Goal: Task Accomplishment & Management: Complete application form

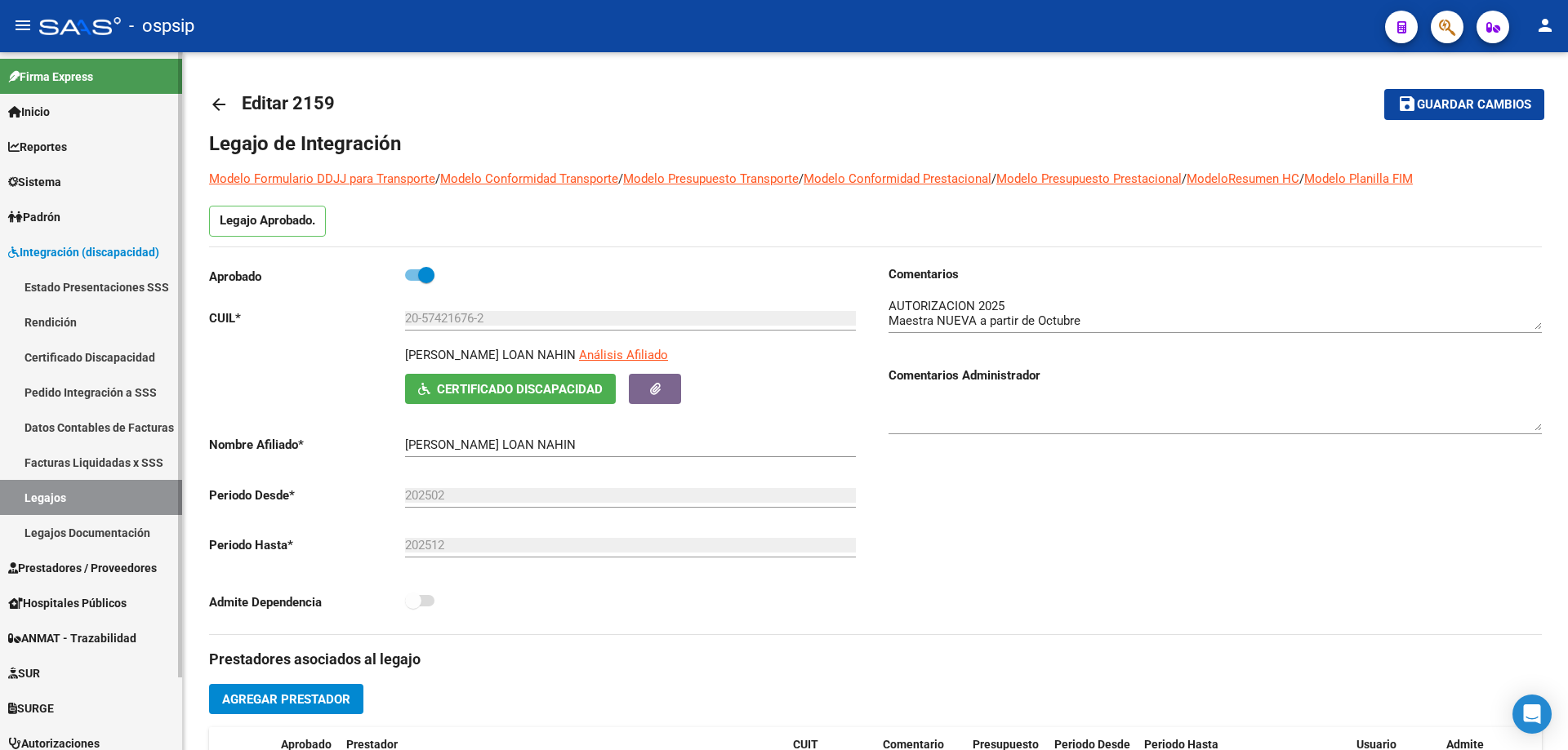
scroll to position [98, 0]
click at [85, 492] on link "Legajos" at bounding box center [91, 497] width 182 height 35
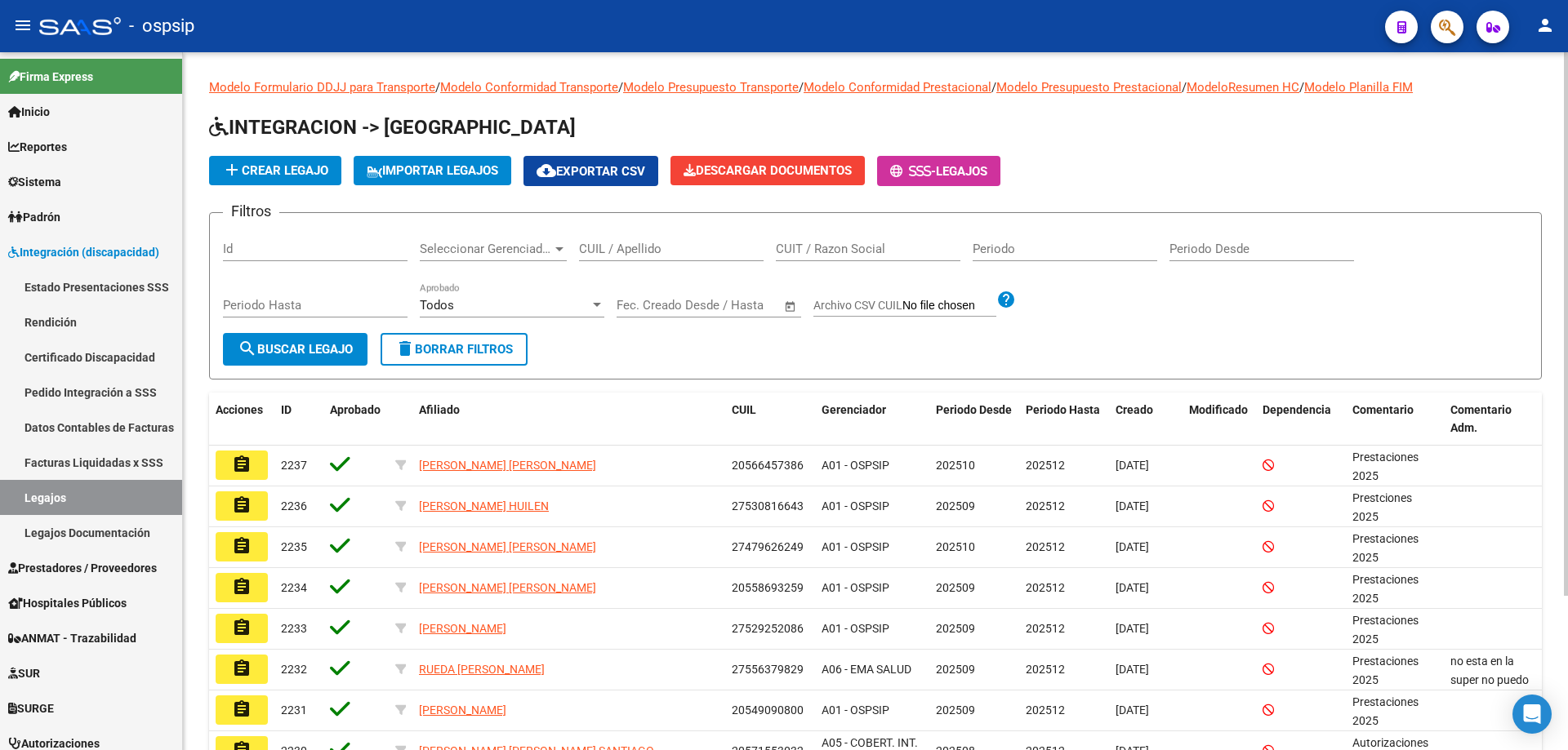
click at [644, 259] on div "CUIL / Apellido" at bounding box center [671, 243] width 184 height 35
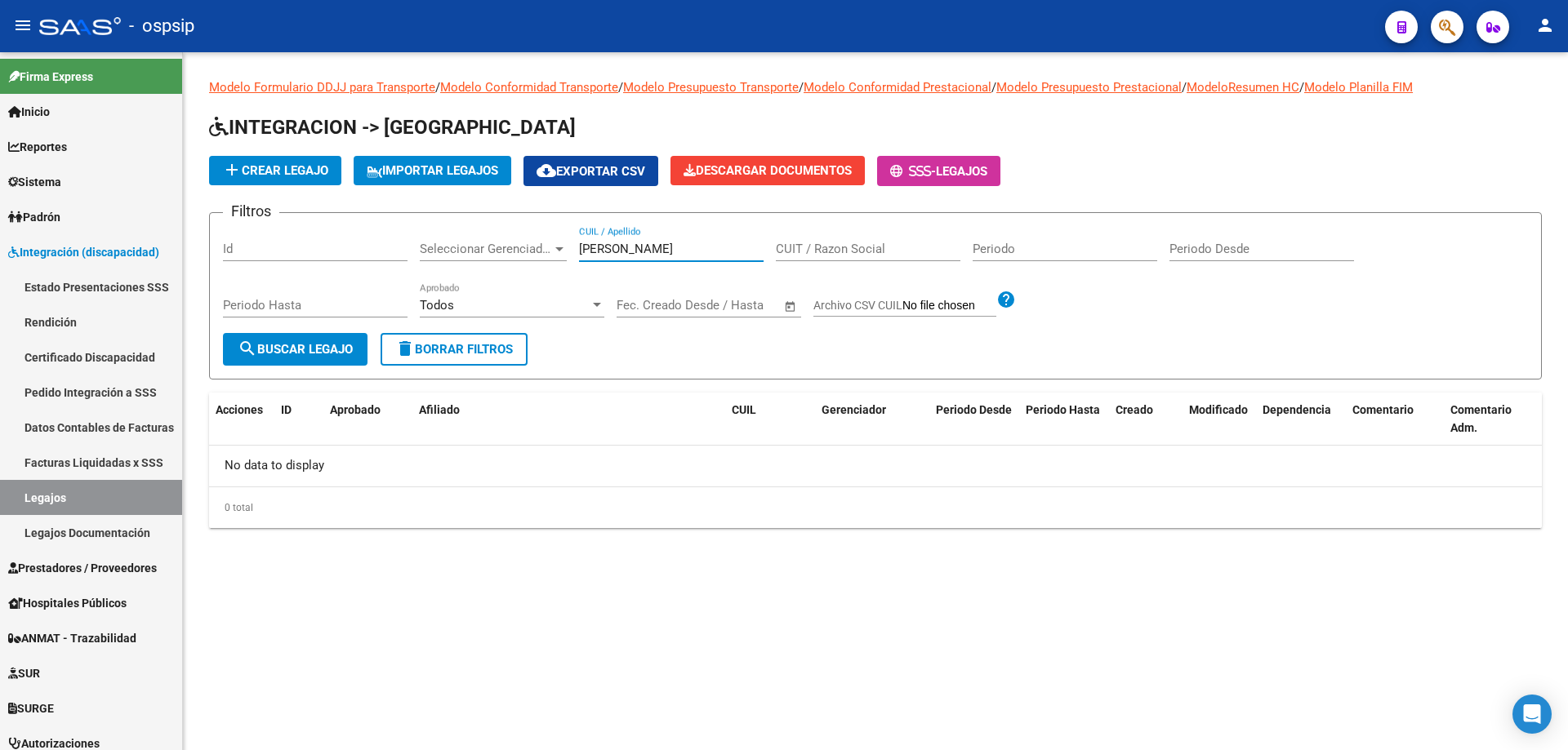
type input "[PERSON_NAME]"
click at [302, 164] on span "add Crear Legajo" at bounding box center [275, 170] width 106 height 14
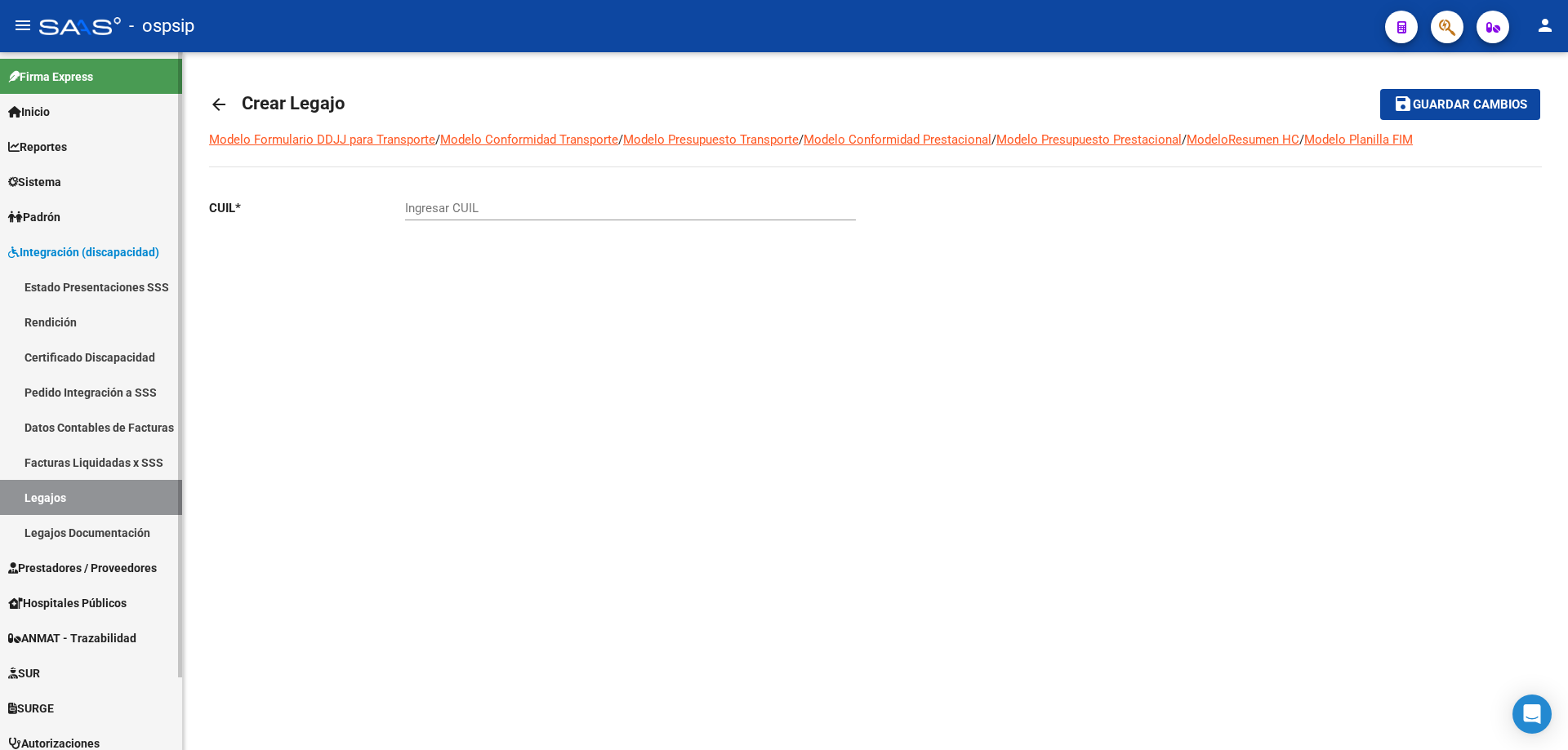
drag, startPoint x: 99, startPoint y: 502, endPoint x: 178, endPoint y: 454, distance: 92.4
click at [102, 499] on link "Legajos" at bounding box center [91, 497] width 182 height 35
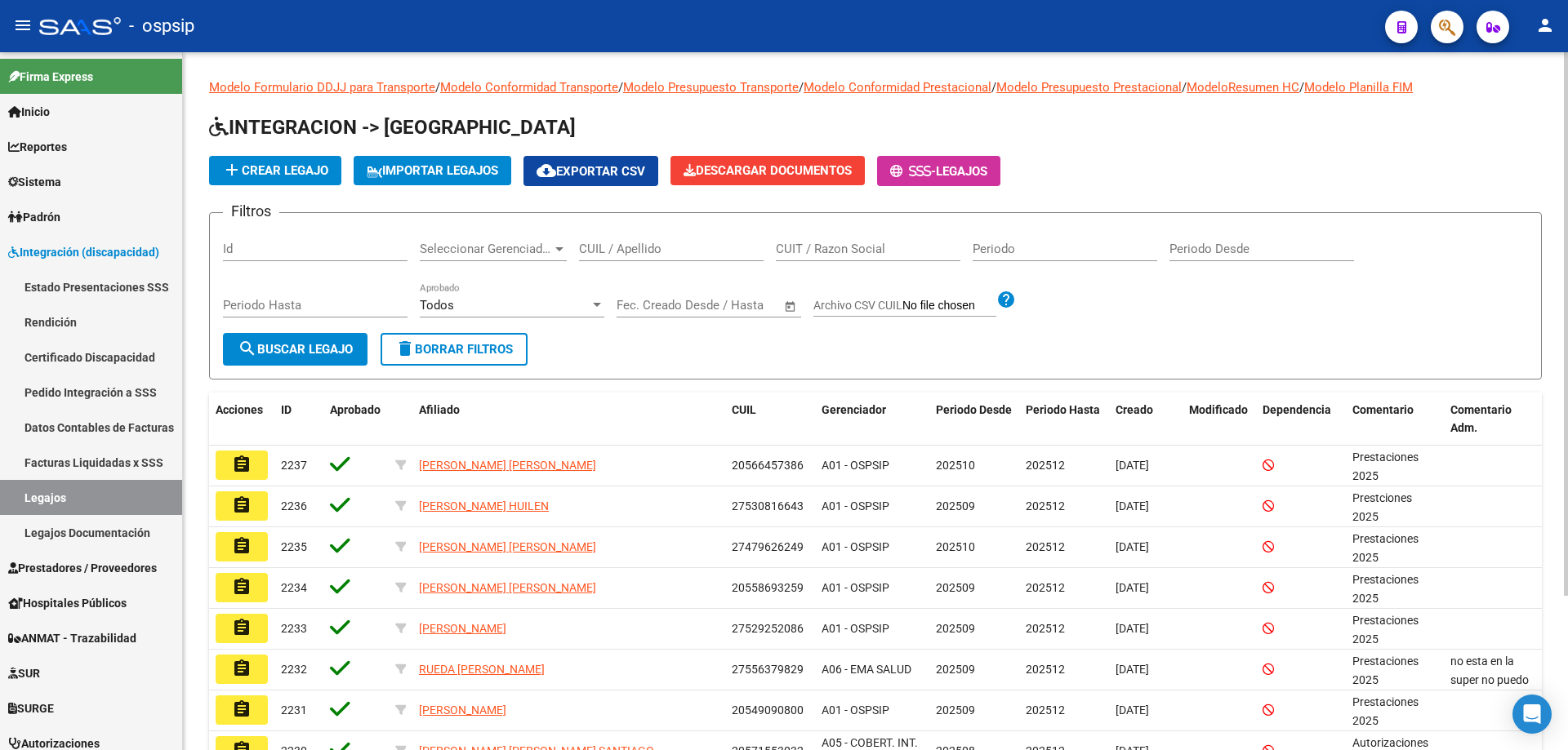
click at [1465, 36] on mat-toolbar "menu - ospsip person" at bounding box center [784, 26] width 1568 height 52
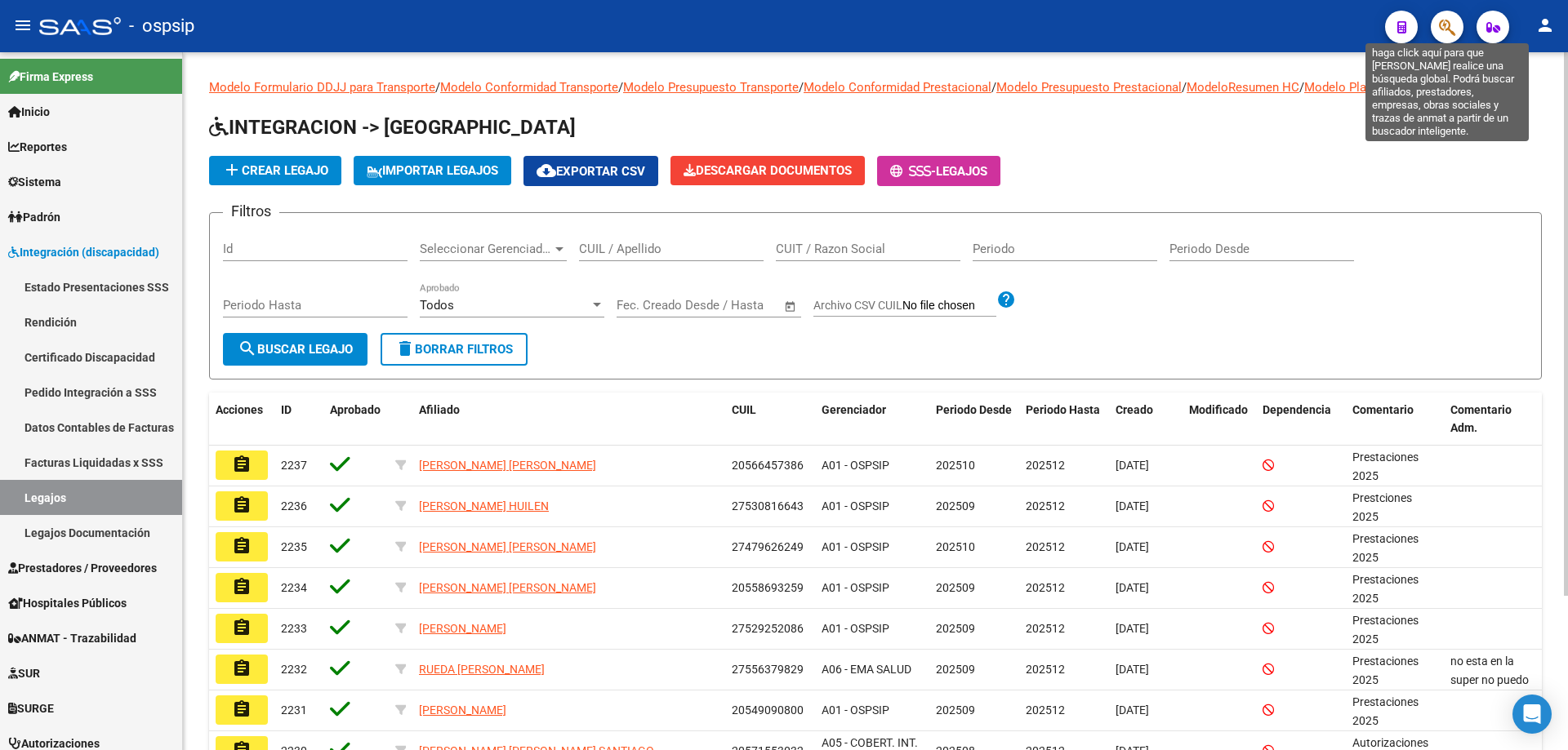
click at [1444, 26] on icon "button" at bounding box center [1446, 28] width 16 height 19
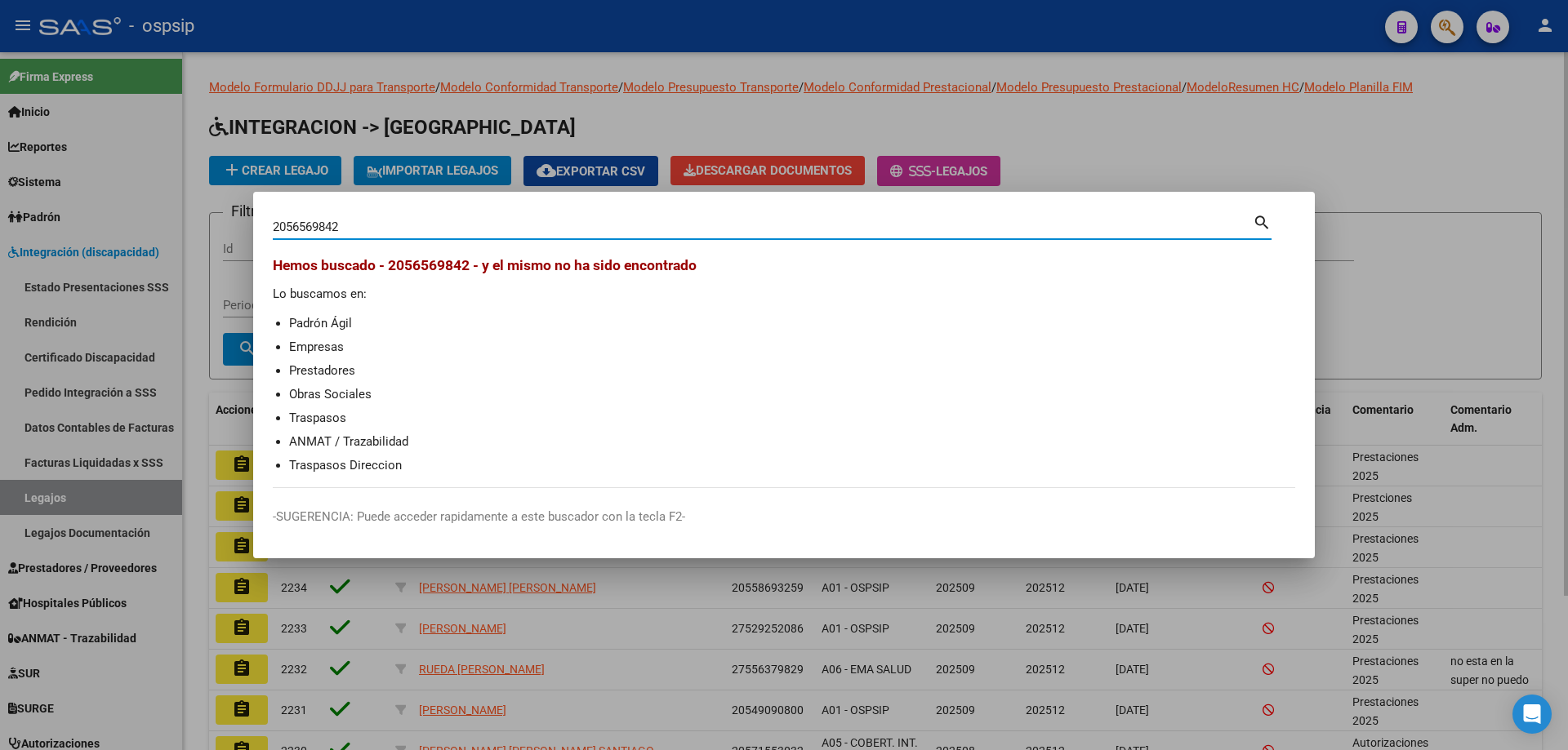
click at [321, 224] on input "2056569842" at bounding box center [763, 226] width 980 height 14
click at [391, 226] on input "20565690842" at bounding box center [763, 226] width 980 height 14
type input "20565690842"
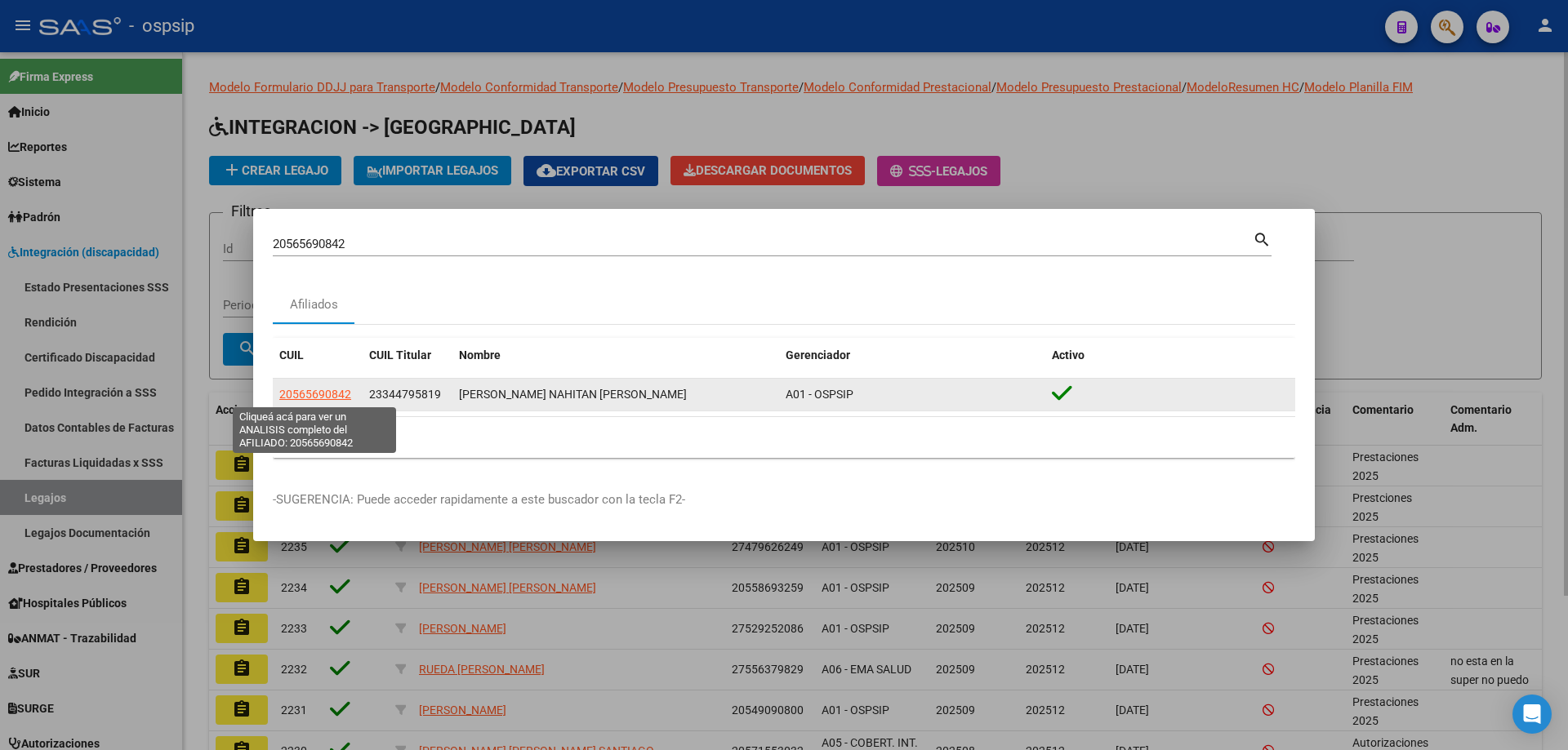
click at [333, 391] on span "20565690842" at bounding box center [315, 394] width 72 height 13
type textarea "20565690842"
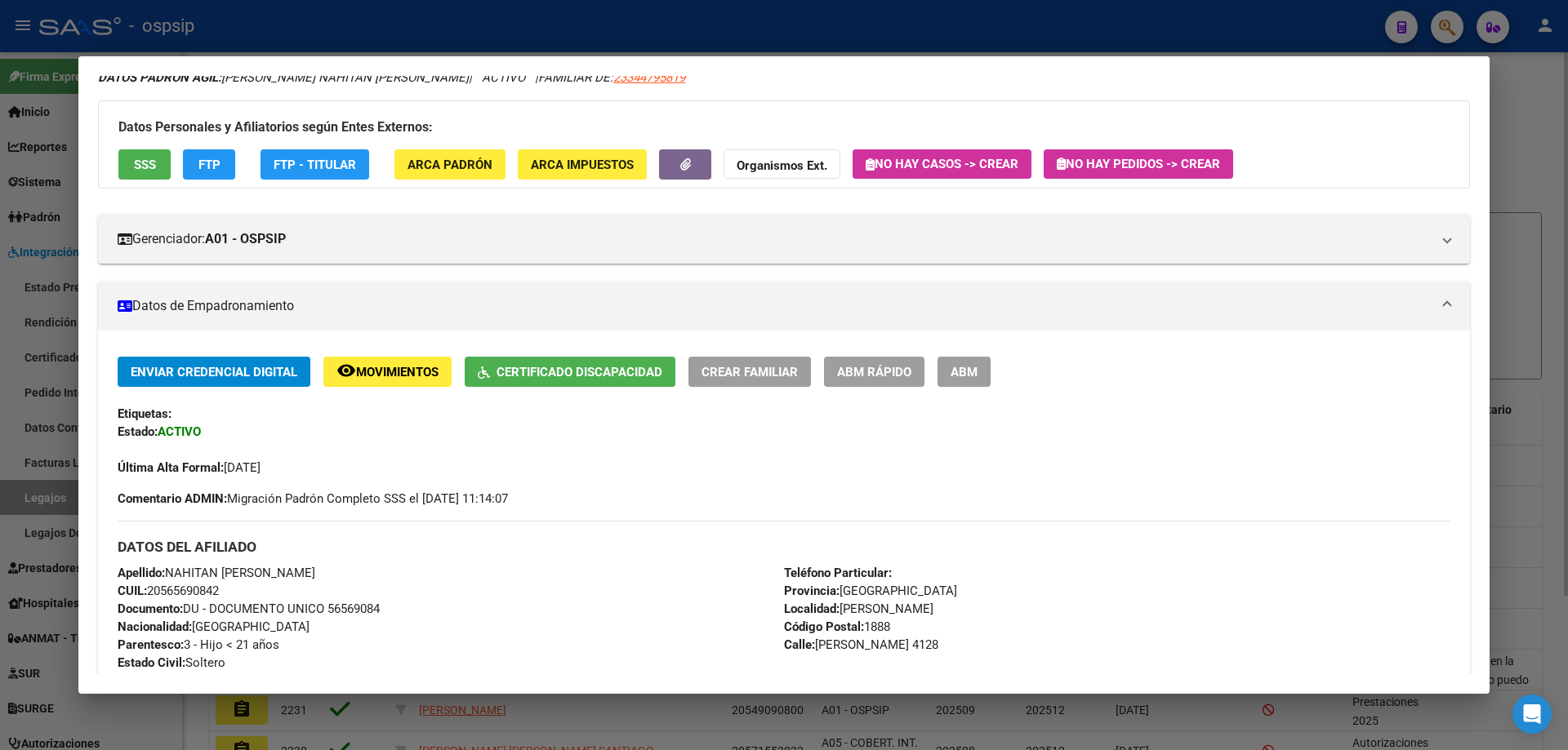
scroll to position [163, 0]
